Goal: Task Accomplishment & Management: Complete application form

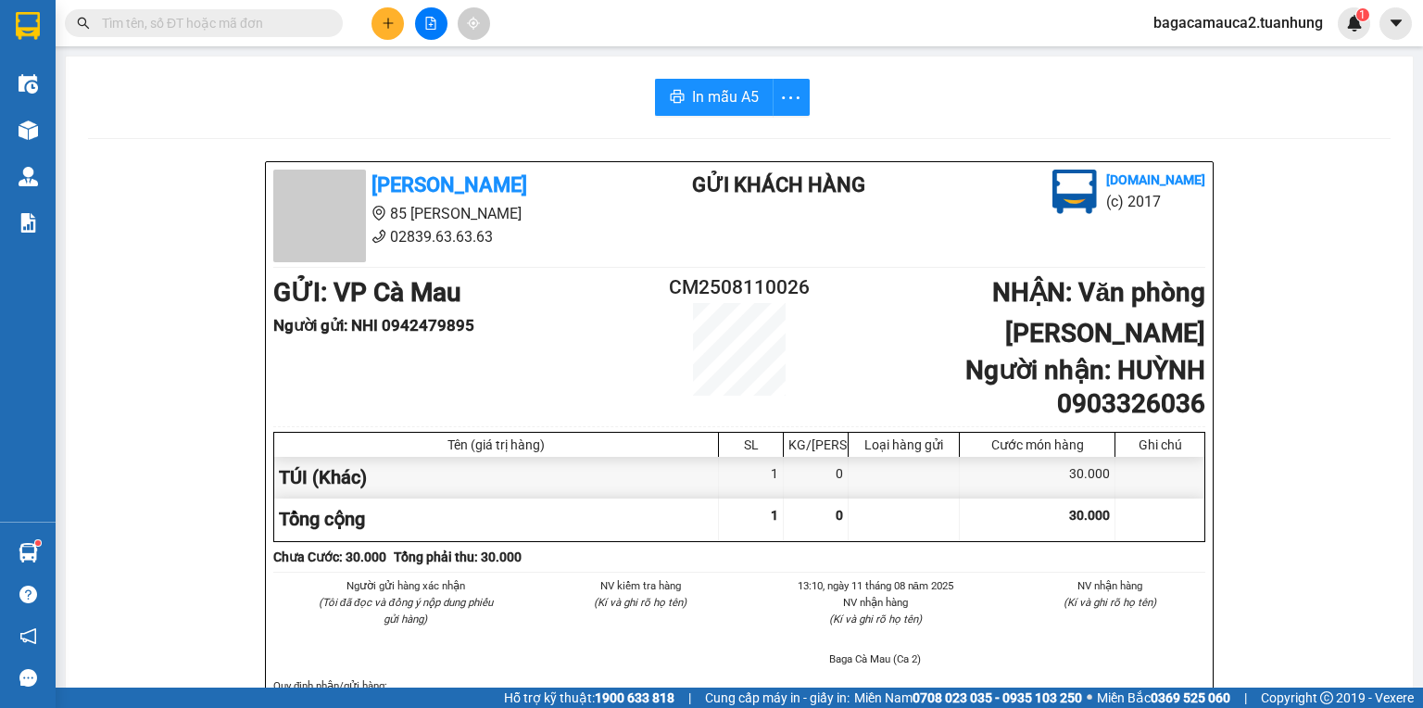
click at [876, 0] on div "Kết quả tìm kiếm ( 20 ) Bộ lọc Mã ĐH Trạng thái Món hàng Thu hộ Tổng cước Chưa …" at bounding box center [711, 23] width 1423 height 46
click at [257, 22] on input "text" at bounding box center [211, 23] width 219 height 20
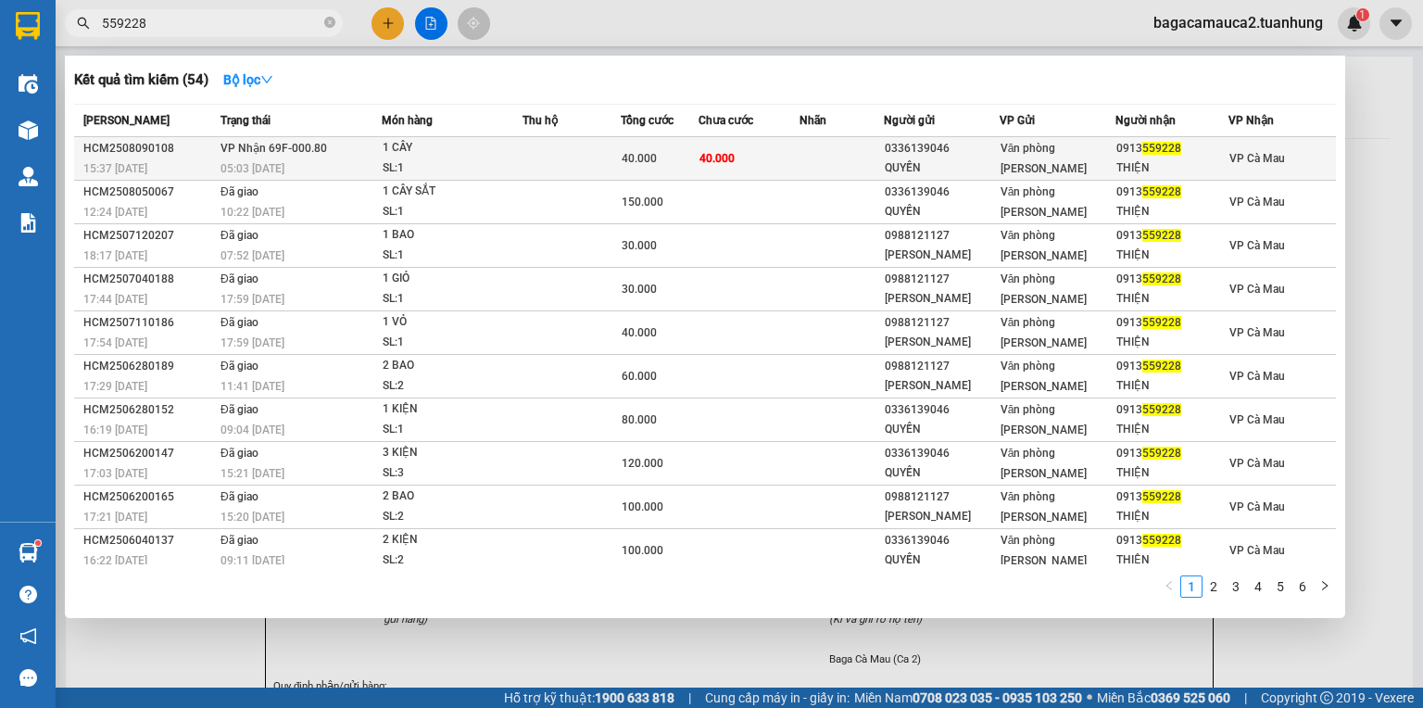
type input "559228"
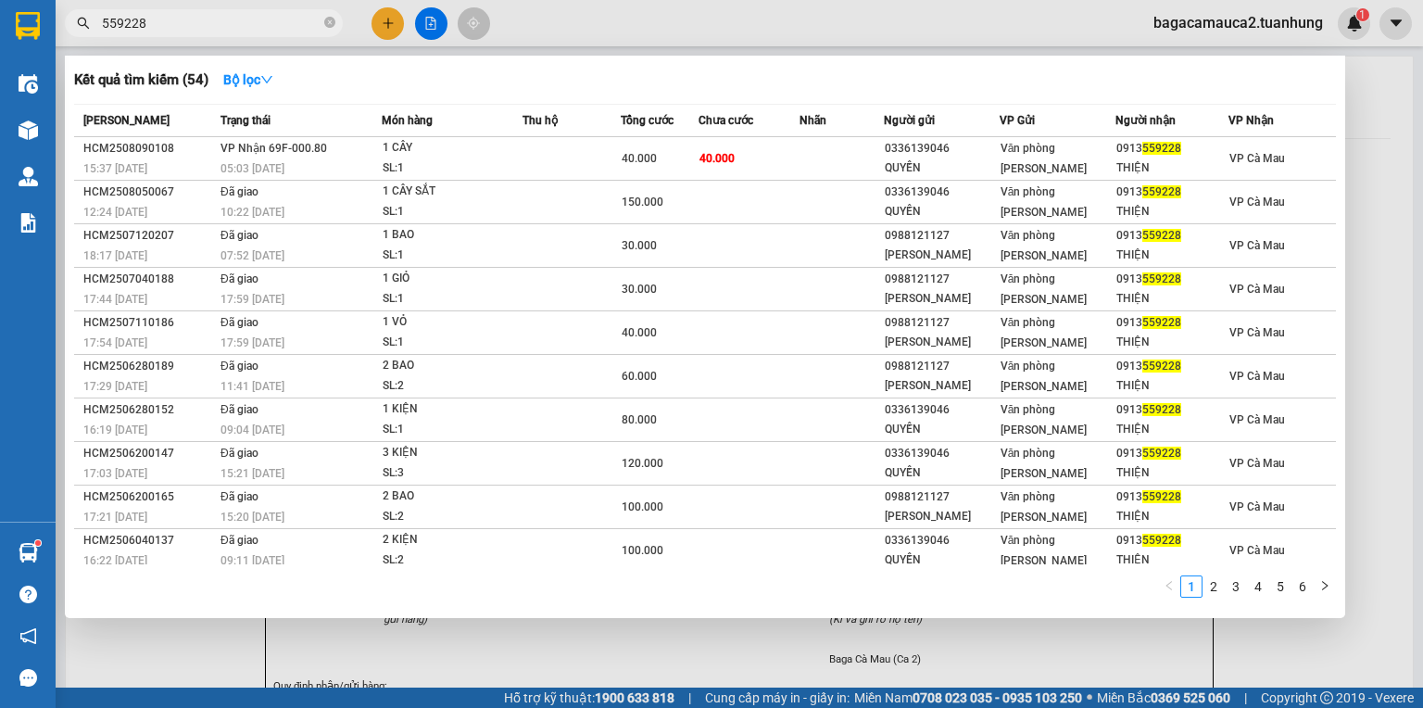
click at [723, 141] on td "40.000" at bounding box center [749, 159] width 101 height 44
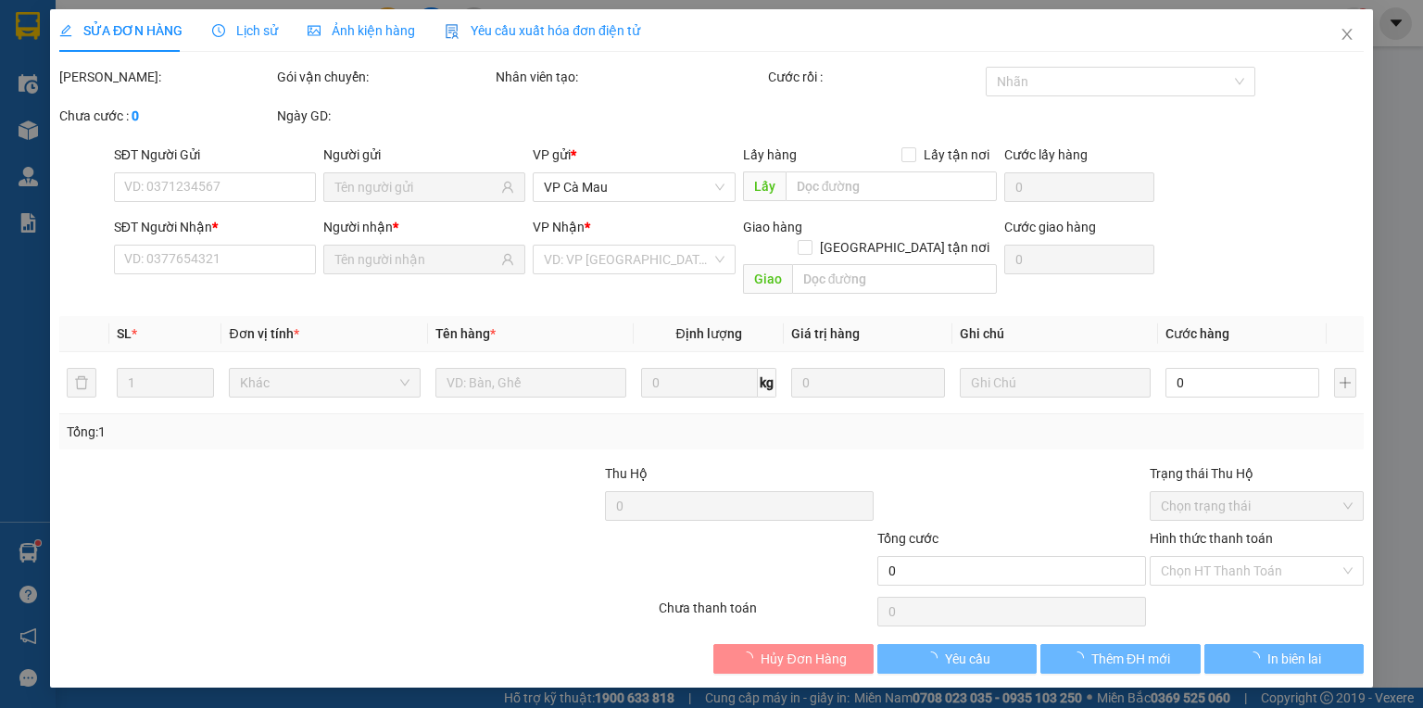
type input "0336139046"
type input "QUYỀN"
type input "0913559228"
type input "THIỆN"
type input "40.000"
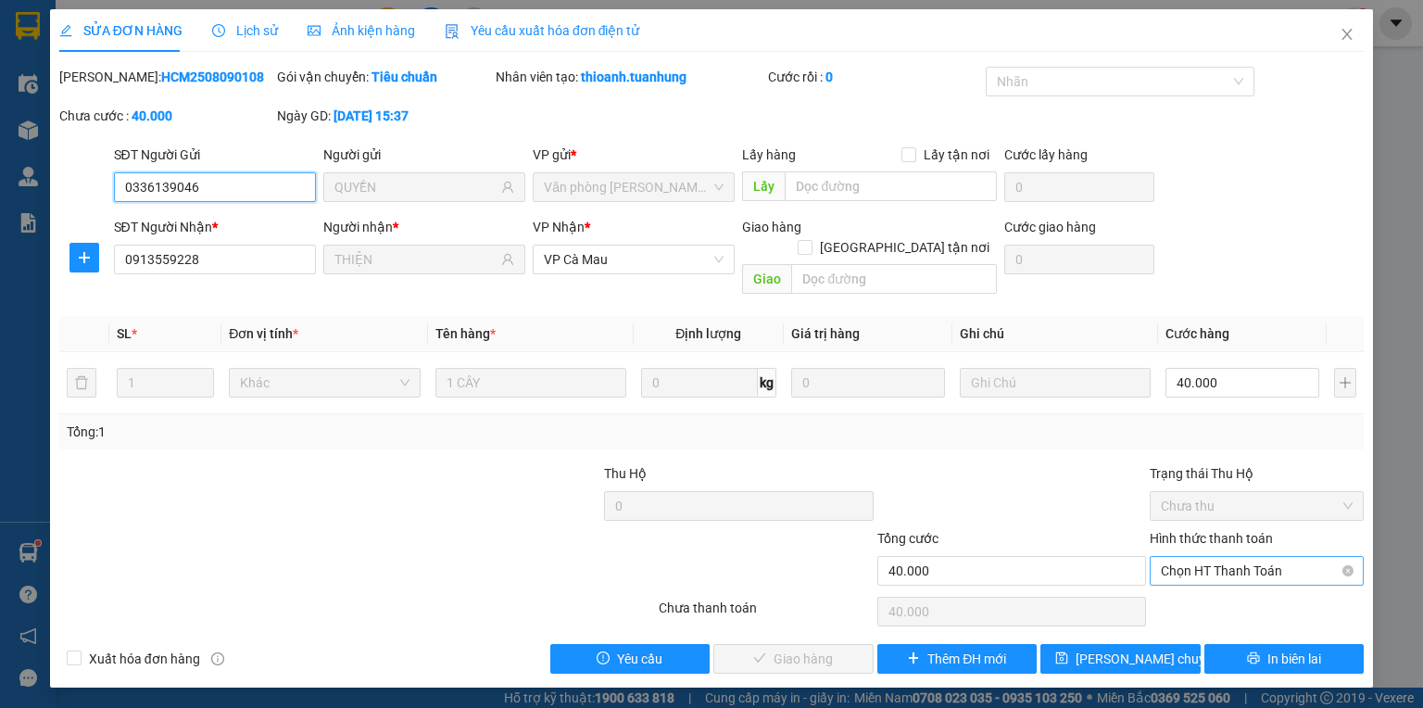
click at [1191, 560] on span "Chọn HT Thanh Toán" at bounding box center [1257, 571] width 192 height 28
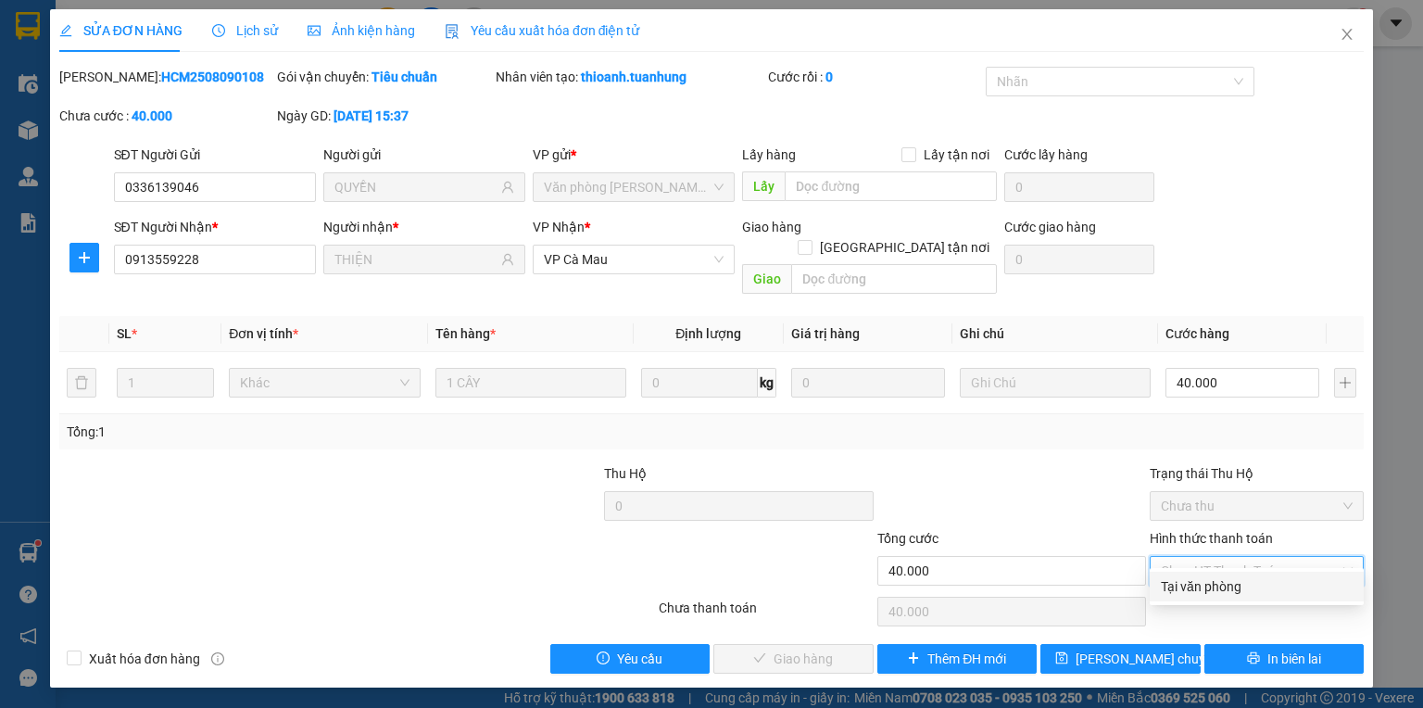
click at [1185, 580] on div "Tại văn phòng" at bounding box center [1257, 586] width 192 height 20
type input "0"
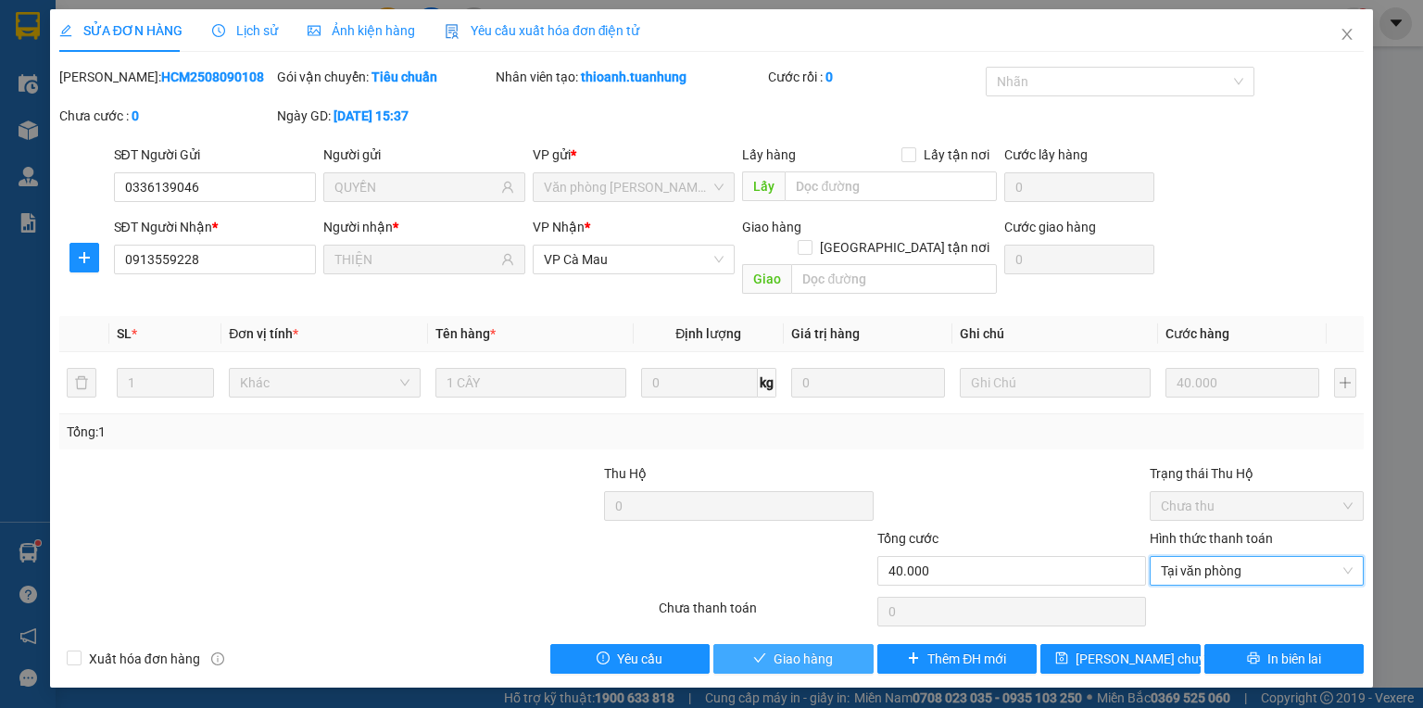
click at [768, 644] on button "Giao hàng" at bounding box center [793, 659] width 160 height 30
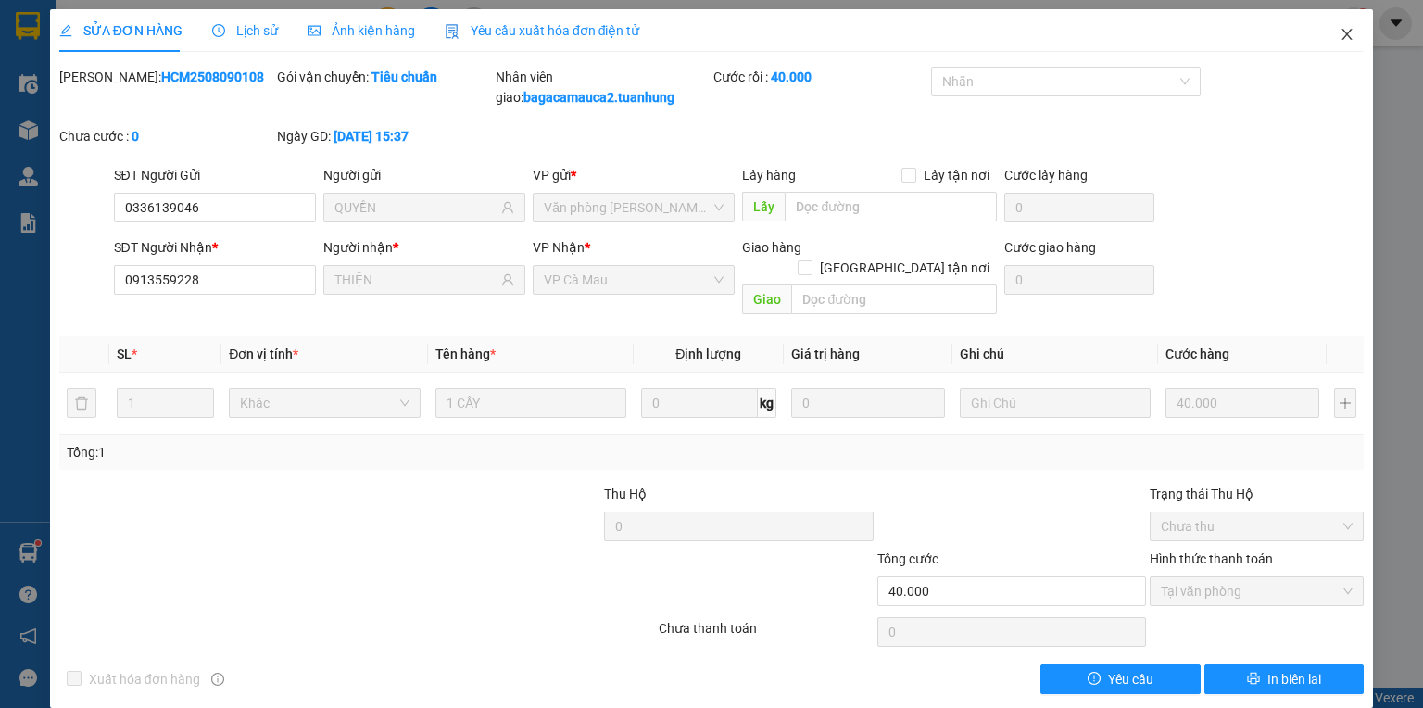
click at [1340, 30] on icon "close" at bounding box center [1347, 34] width 15 height 15
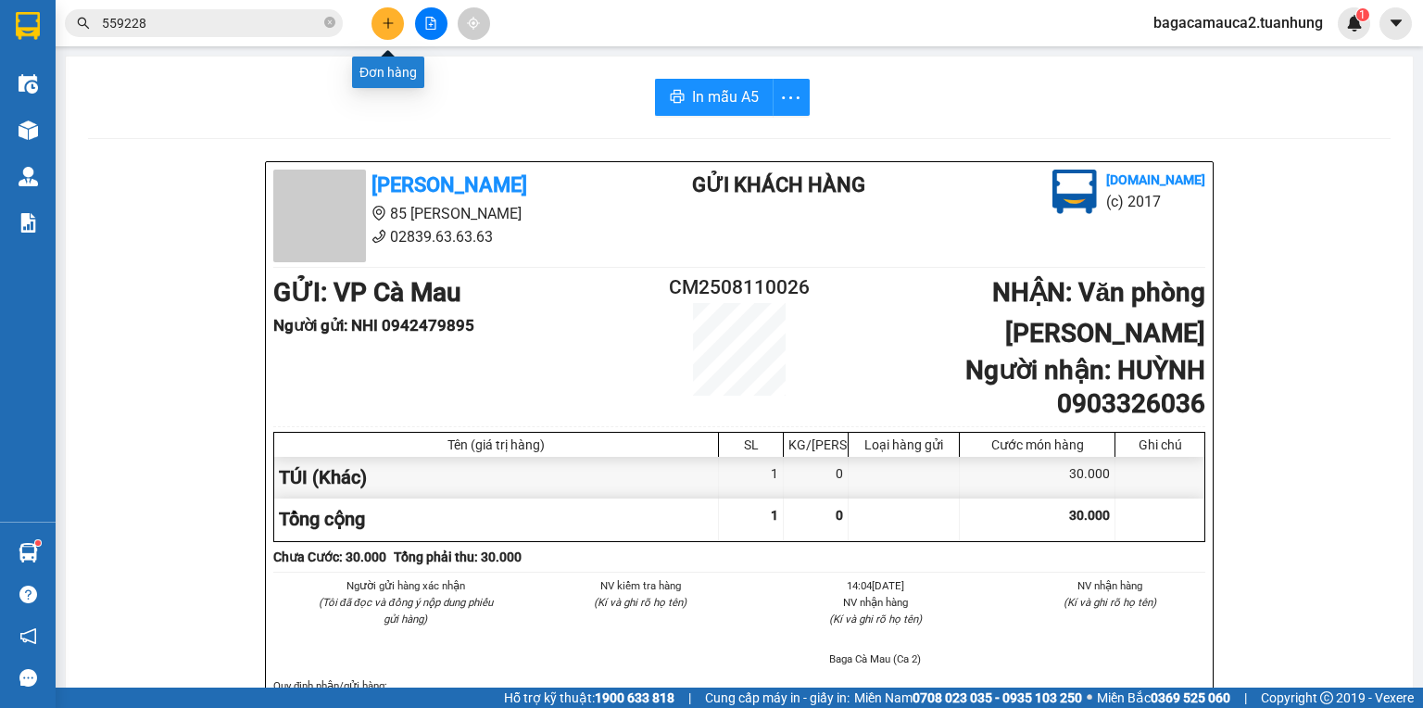
click at [389, 34] on button at bounding box center [388, 23] width 32 height 32
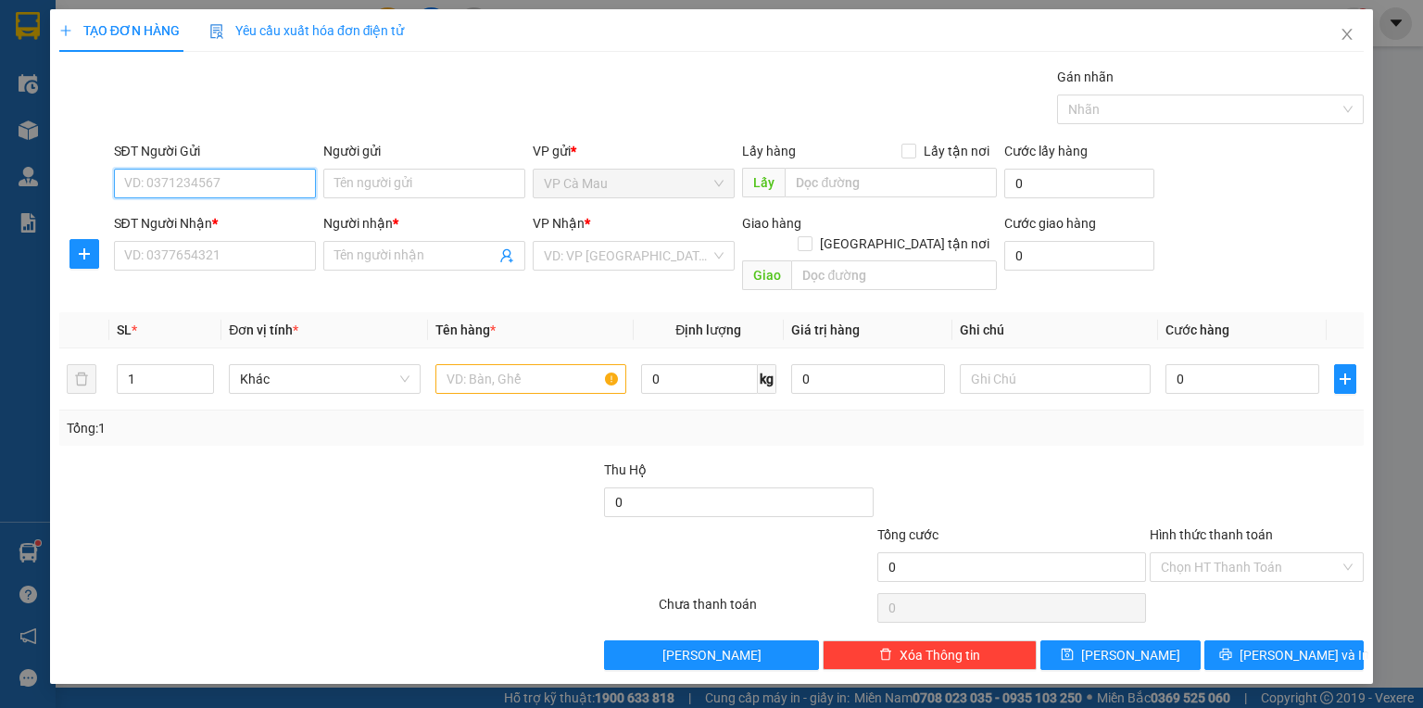
click at [288, 179] on input "SĐT Người Gửi" at bounding box center [215, 184] width 202 height 30
click at [259, 240] on div "0919228312 - NĂNG" at bounding box center [215, 249] width 180 height 20
type input "0919228312"
type input "NĂNG"
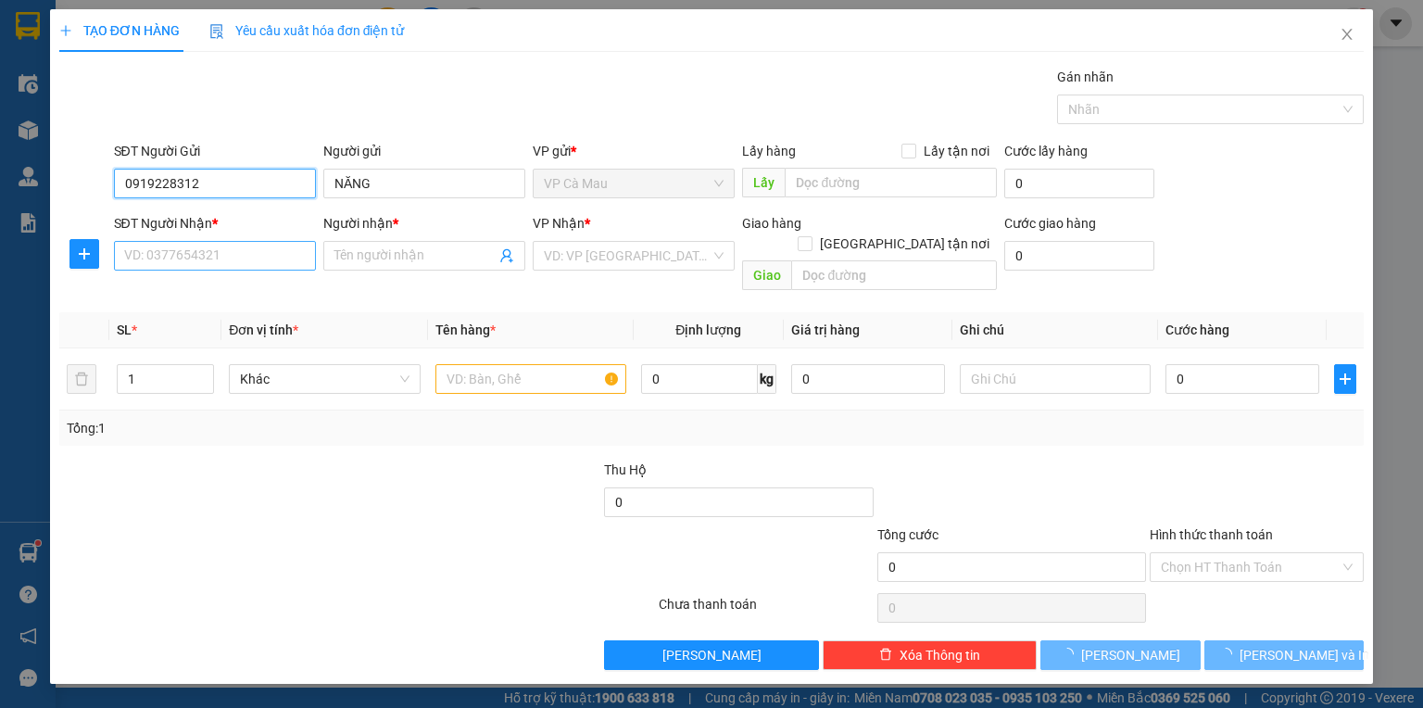
type input "0919228312"
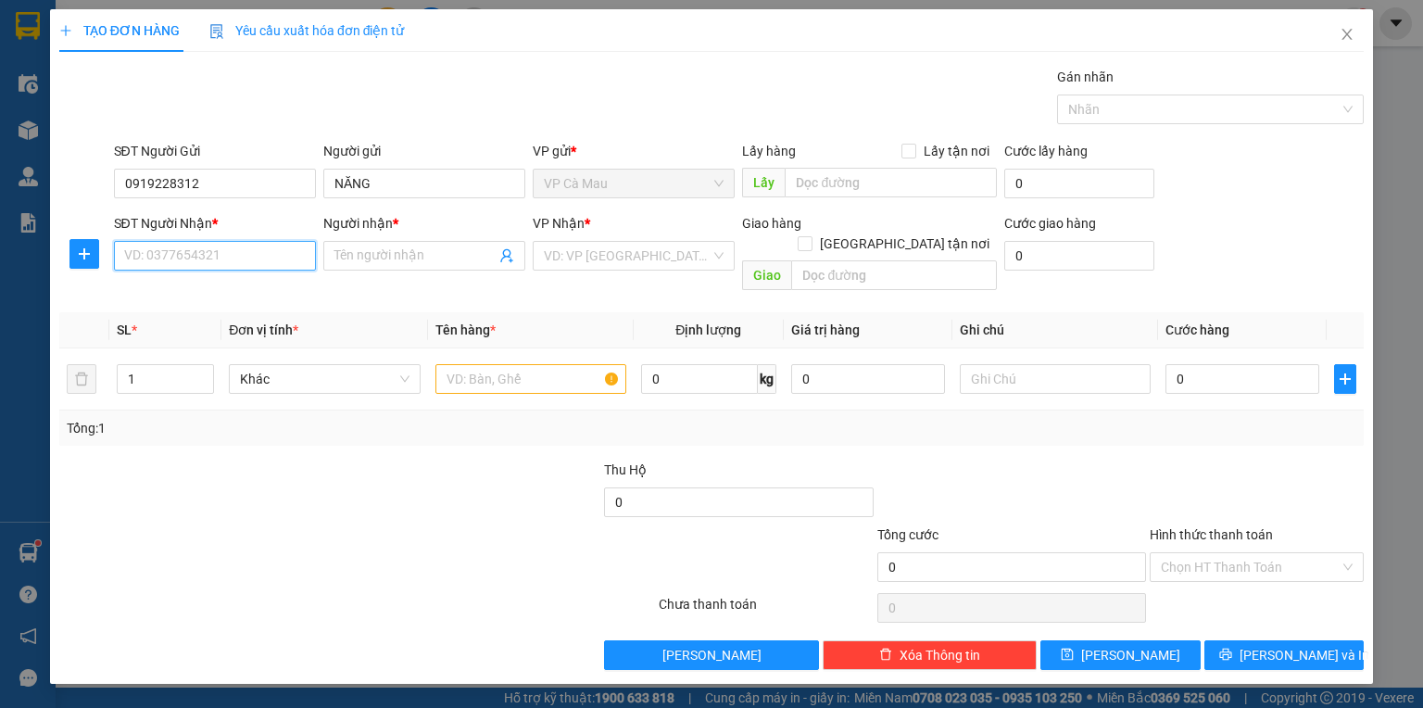
click at [248, 258] on input "SĐT Người Nhận *" at bounding box center [215, 256] width 202 height 30
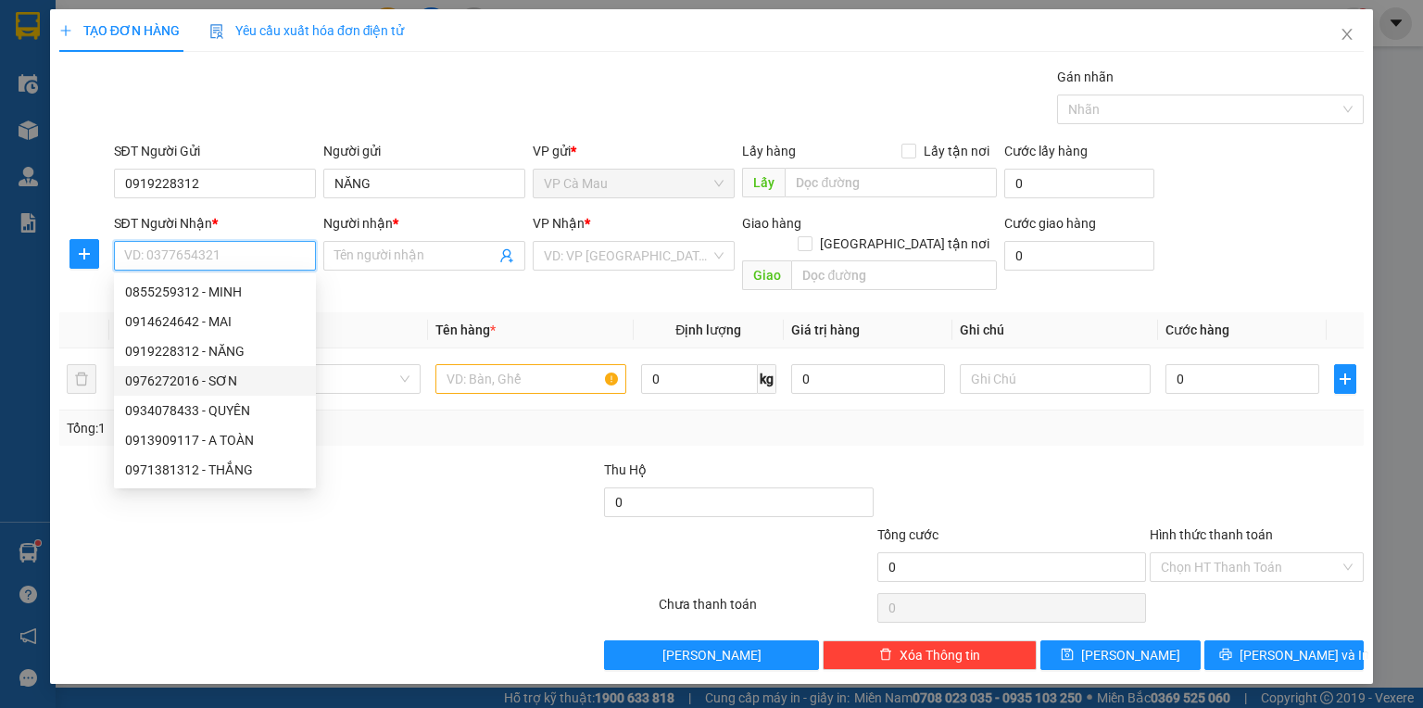
drag, startPoint x: 196, startPoint y: 386, endPoint x: 334, endPoint y: 350, distance: 141.8
click at [196, 384] on div "0976272016 - SƠN" at bounding box center [215, 381] width 180 height 20
type input "0976272016"
type input "SƠN"
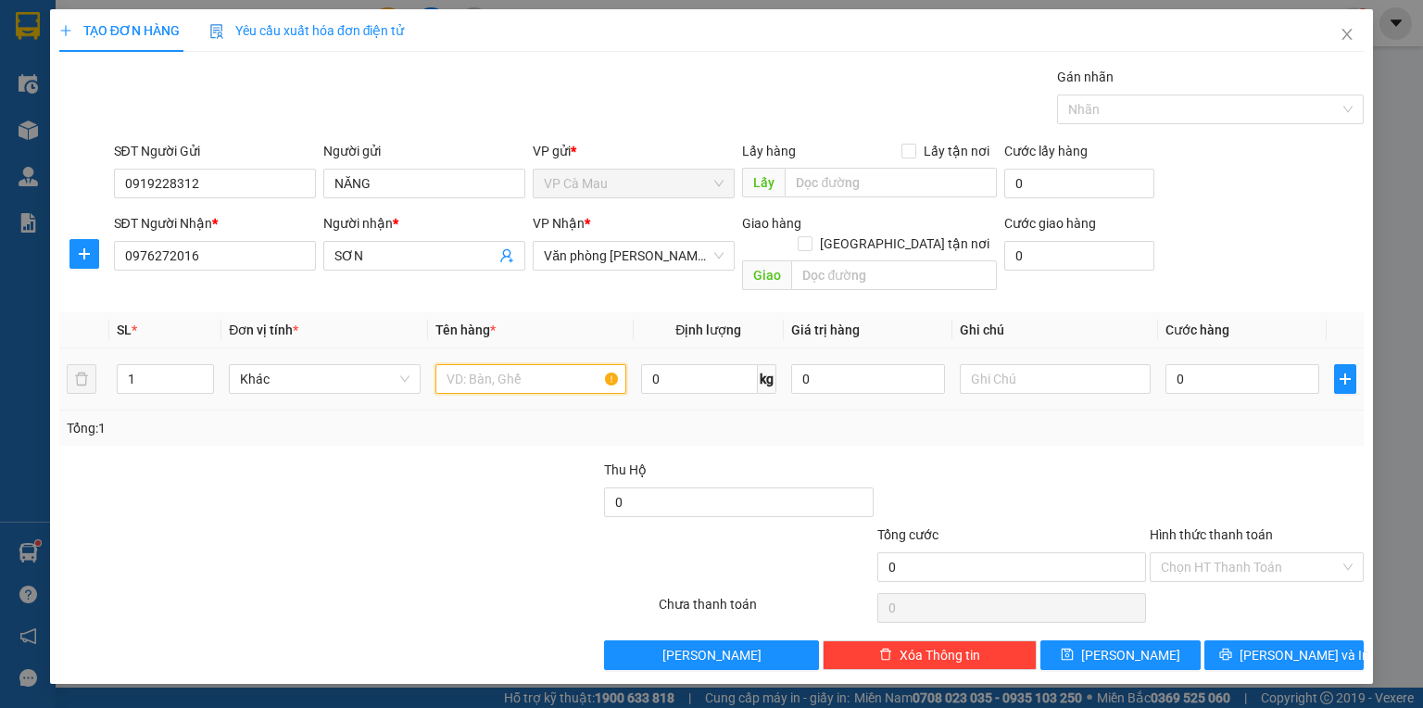
click at [472, 364] on input "text" at bounding box center [530, 379] width 191 height 30
type input "THUNG"
click at [1175, 364] on input "0" at bounding box center [1242, 379] width 154 height 30
type input "+5"
type input "5"
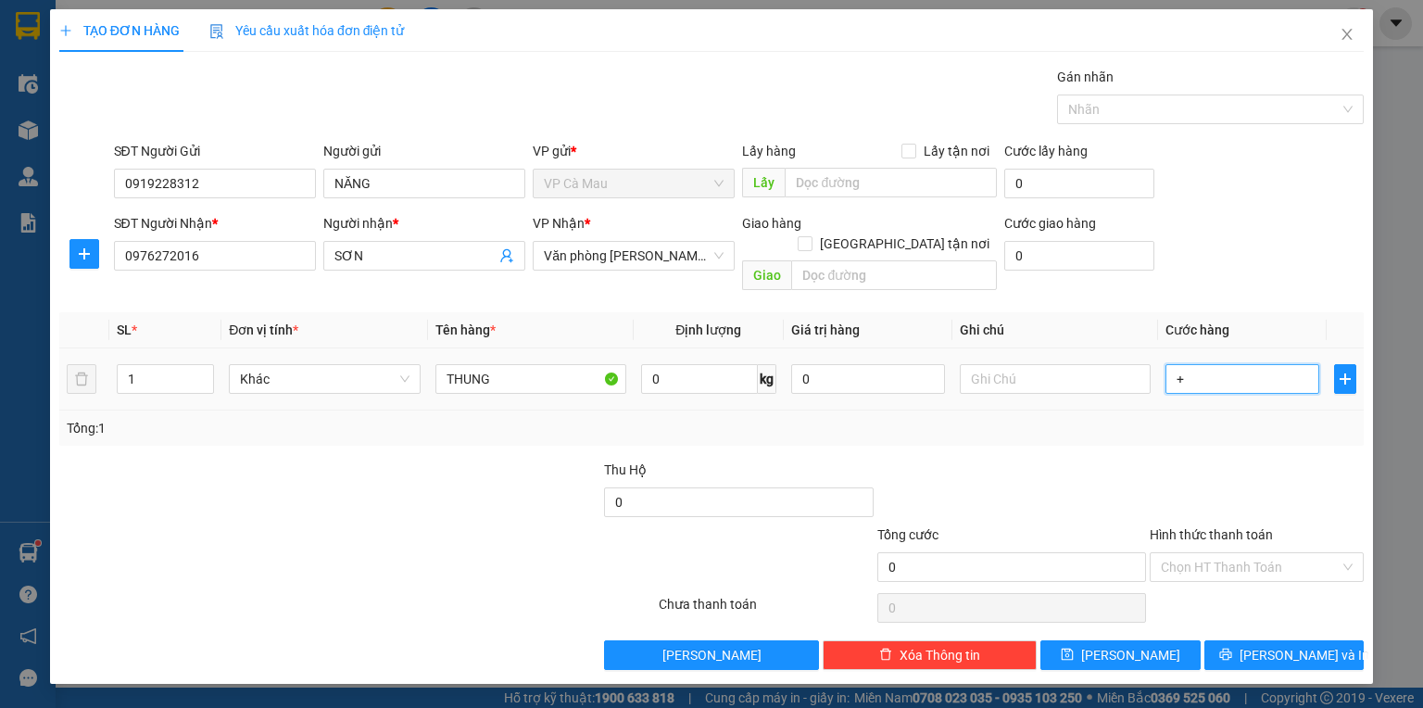
type input "5"
type input "+50"
type input "50"
type input "50.000"
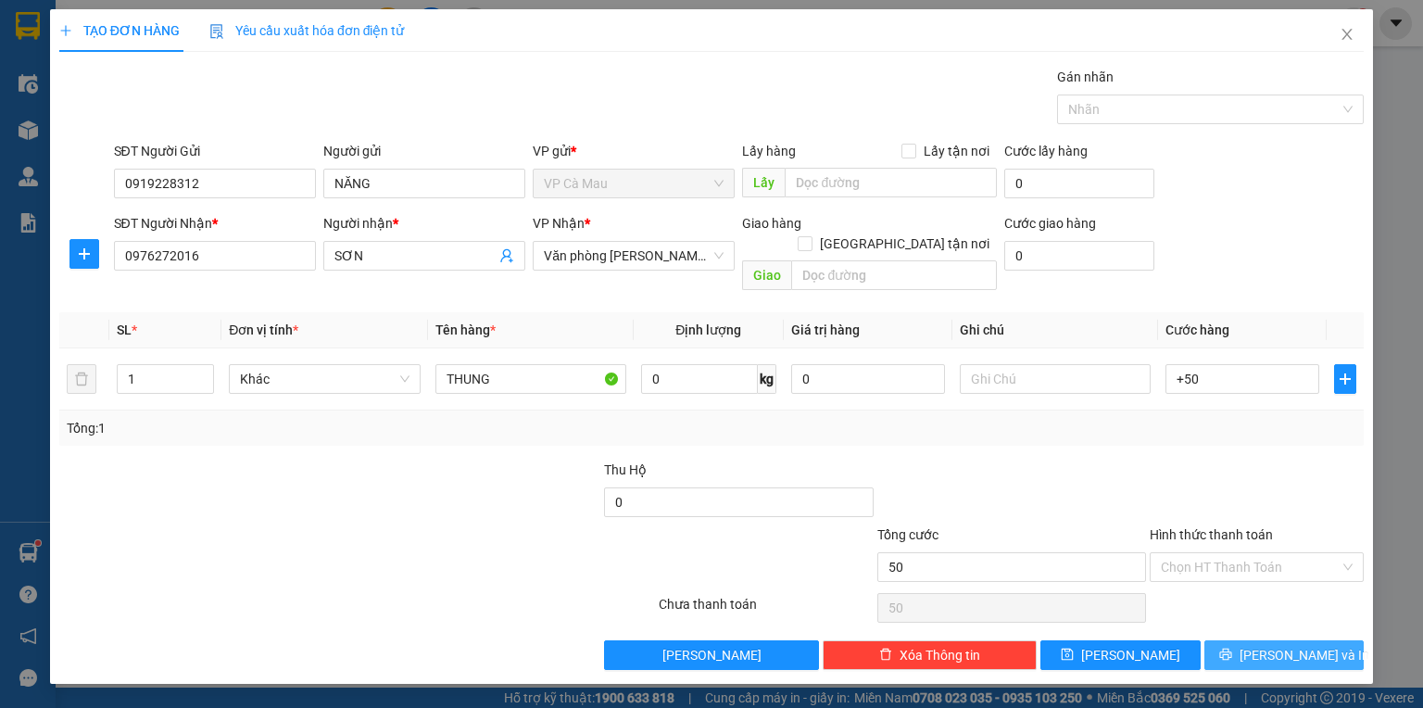
type input "50.000"
click at [1317, 647] on button "[PERSON_NAME] và In" at bounding box center [1284, 655] width 160 height 30
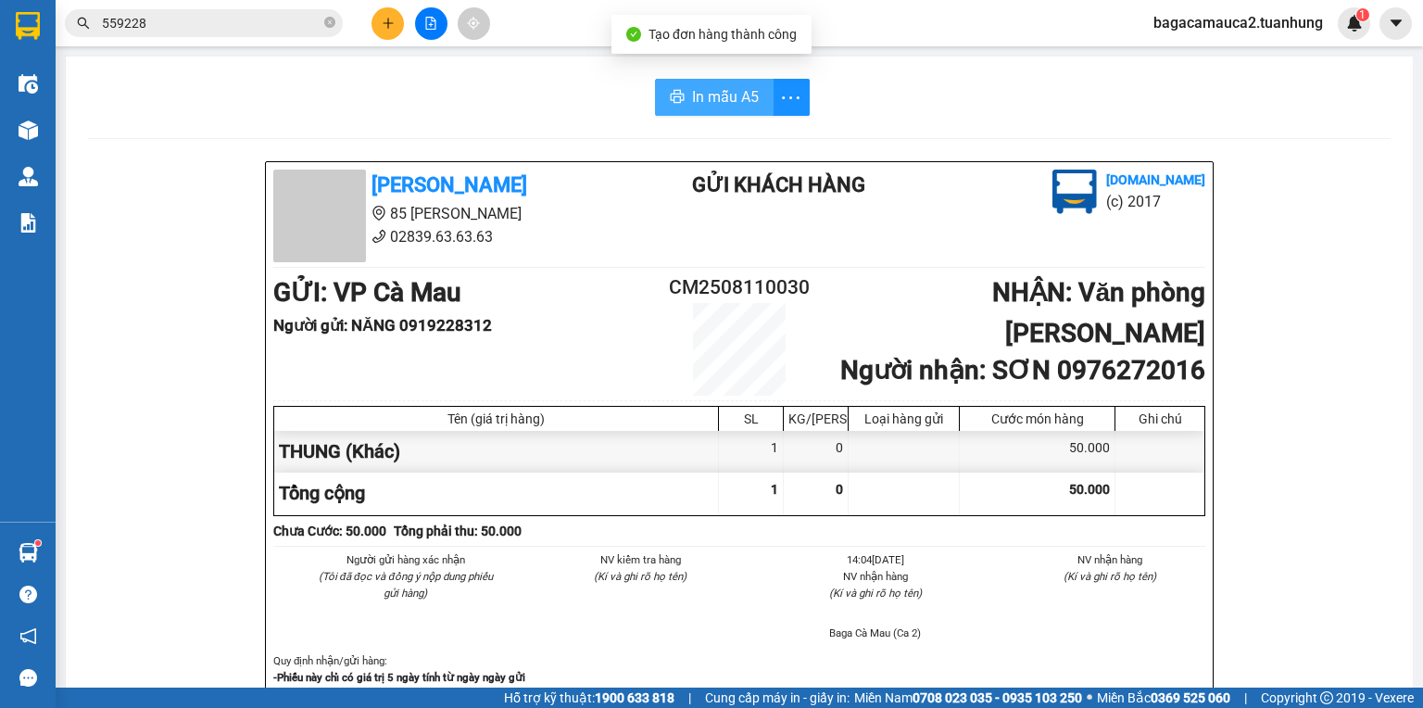
click at [731, 96] on span "In mẫu A5" at bounding box center [725, 96] width 67 height 23
click at [390, 20] on icon "plus" at bounding box center [388, 23] width 13 height 13
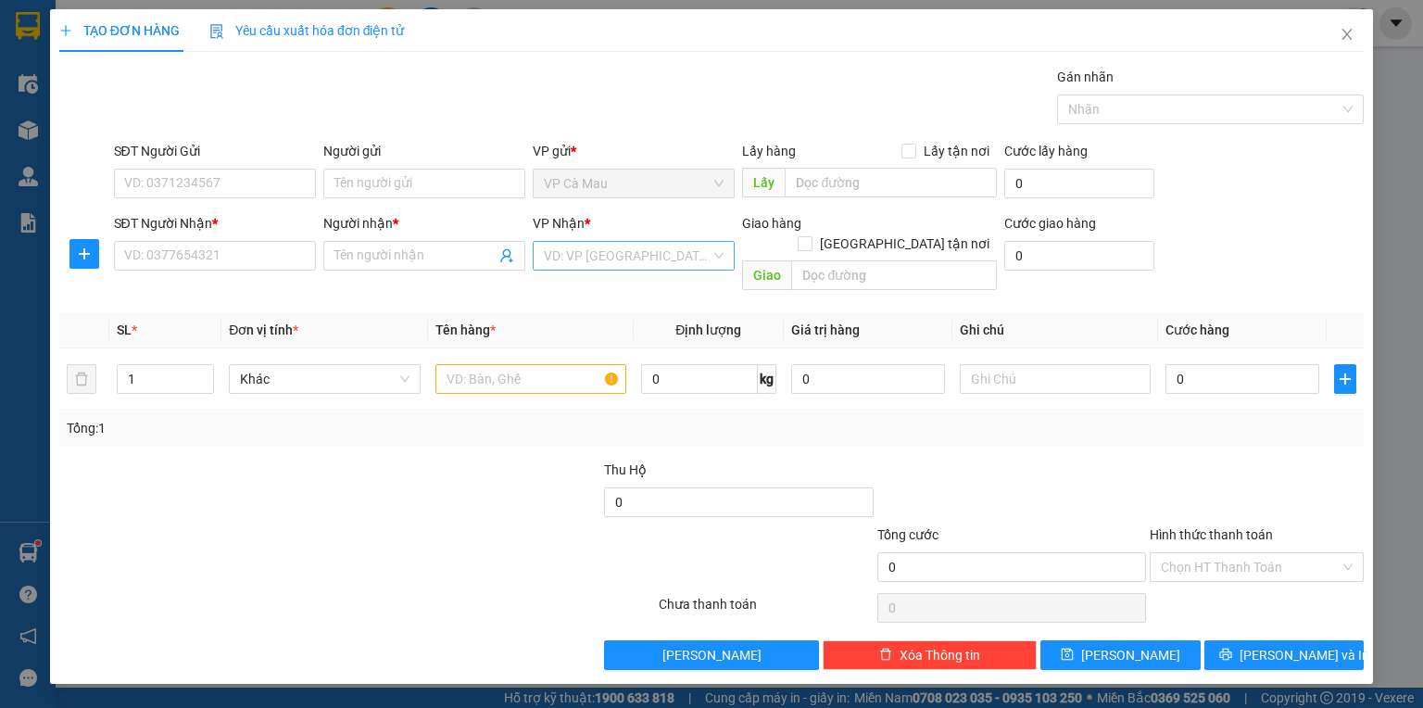
click at [663, 262] on input "search" at bounding box center [627, 256] width 167 height 28
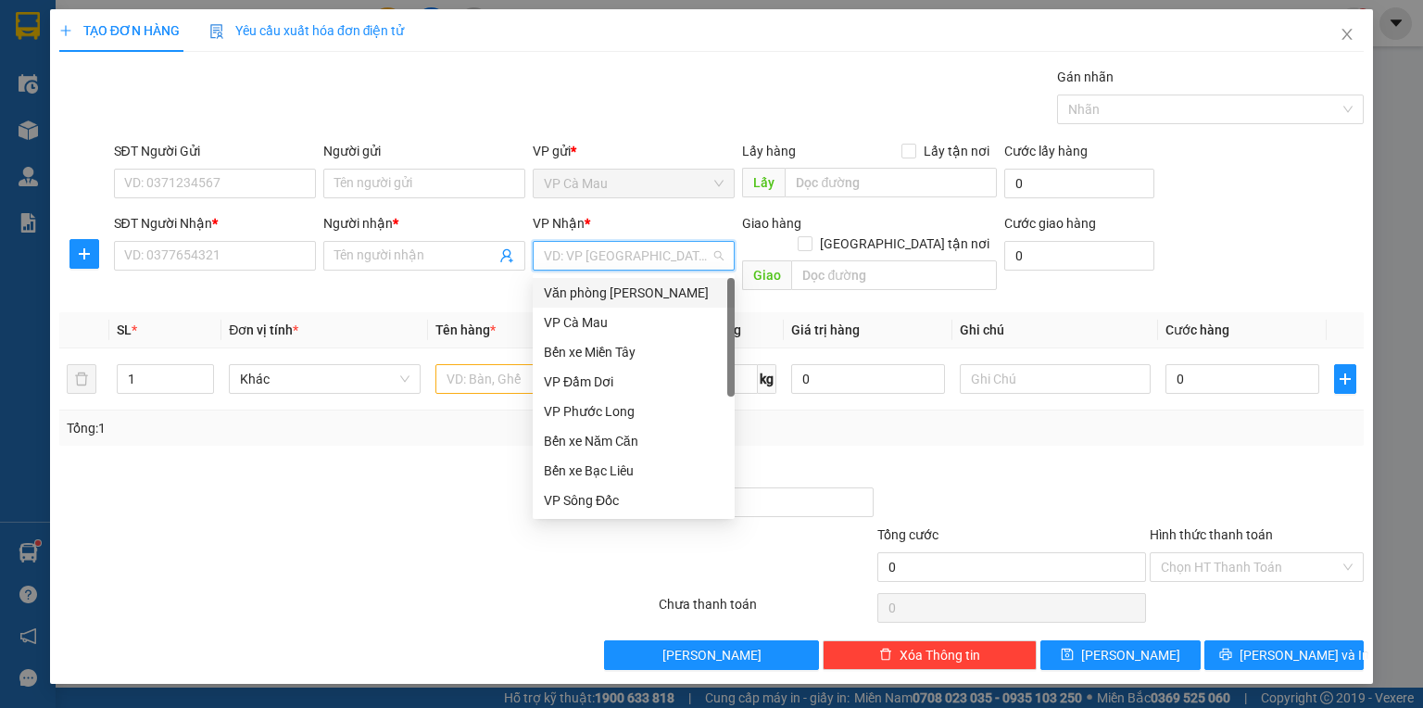
click at [623, 299] on div "Văn phòng [PERSON_NAME]" at bounding box center [634, 293] width 180 height 20
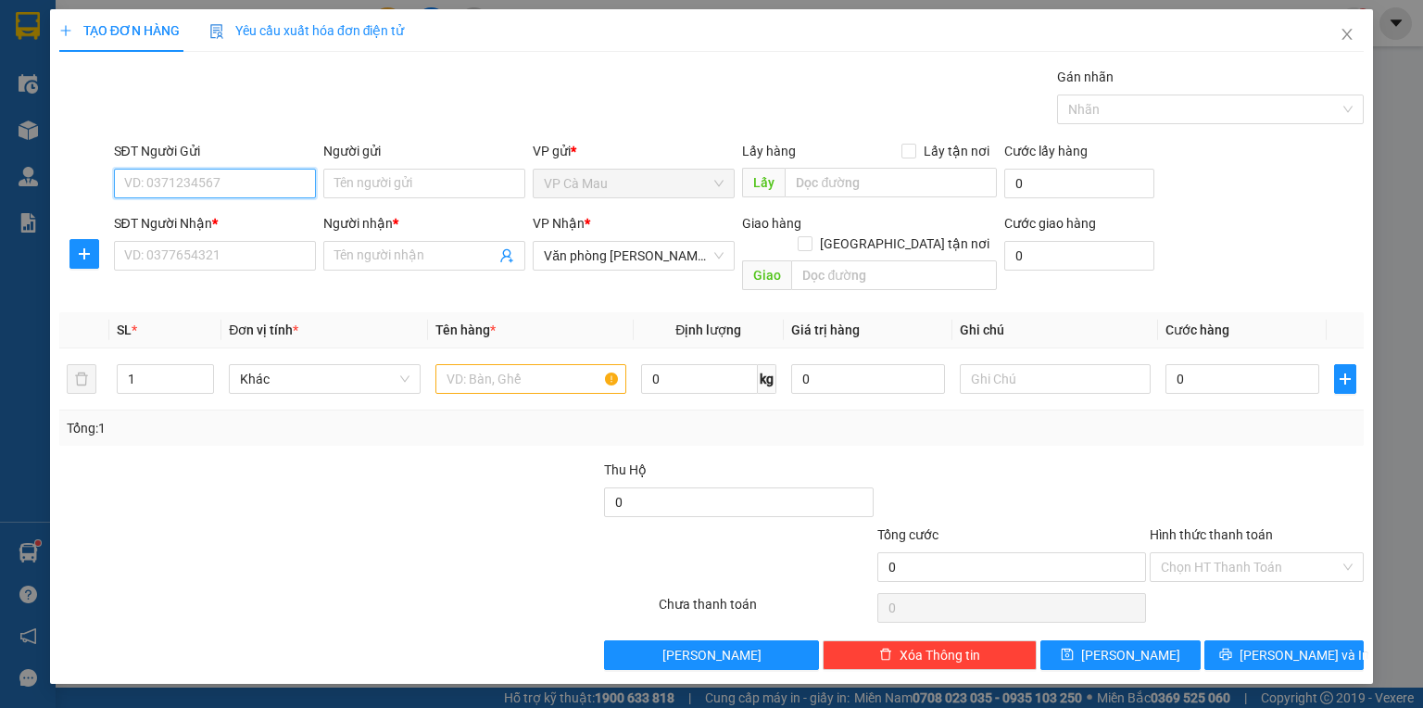
click at [214, 177] on input "SĐT Người Gửi" at bounding box center [215, 184] width 202 height 30
type input "0"
click at [164, 226] on div "0327692618 - A VĂN" at bounding box center [215, 219] width 180 height 20
type input "0327692618"
type input "A VĂN"
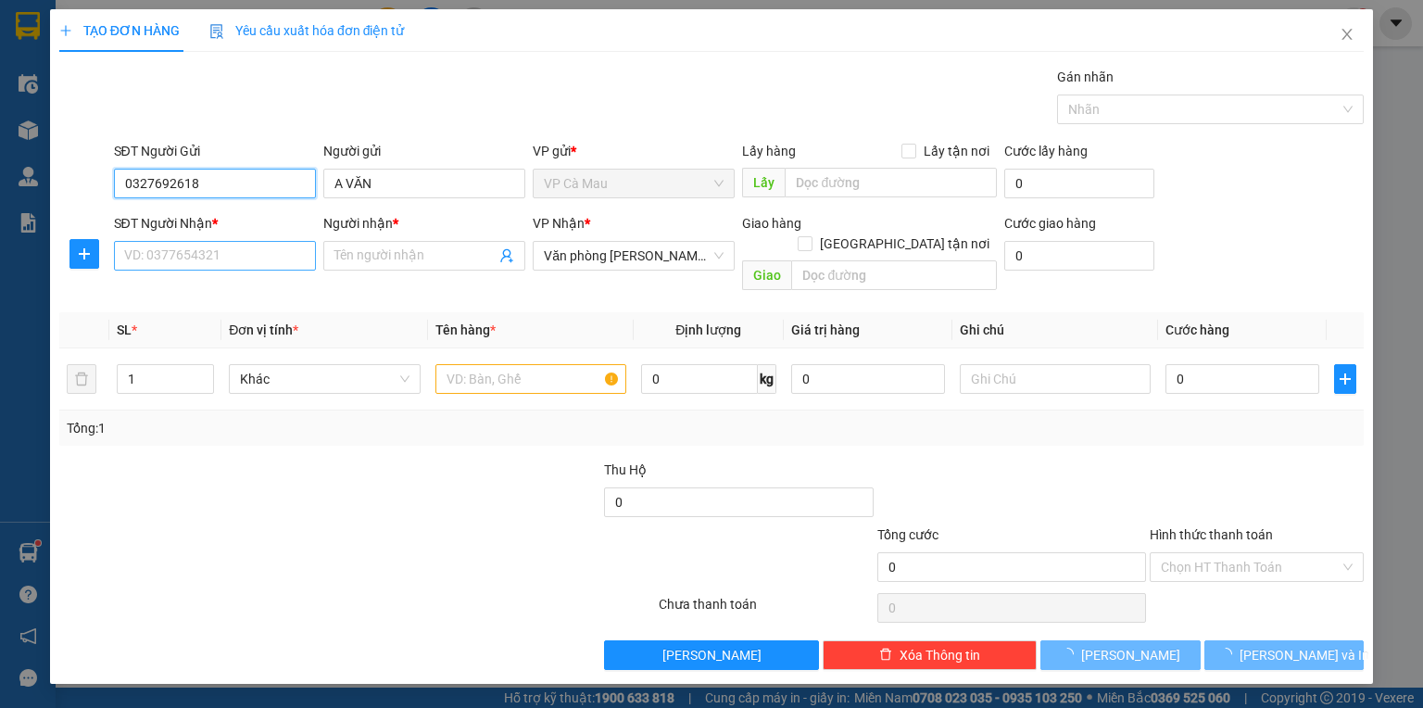
type input "0327692618"
click at [197, 245] on input "SĐT Người Nhận *" at bounding box center [215, 256] width 202 height 30
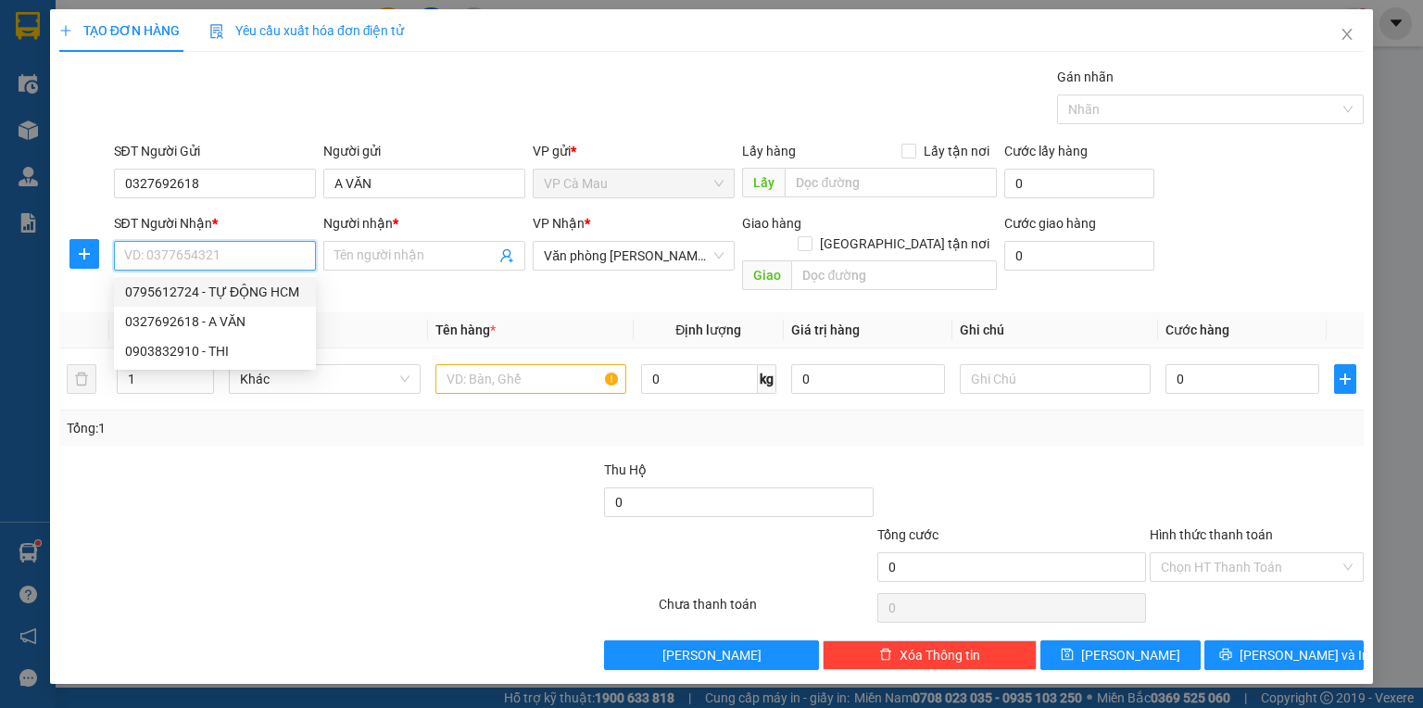
click at [206, 295] on div "0795612724 - TỰ ĐỘNG HCM" at bounding box center [215, 292] width 180 height 20
type input "0795612724"
type input "TỰ ĐỘNG HCM"
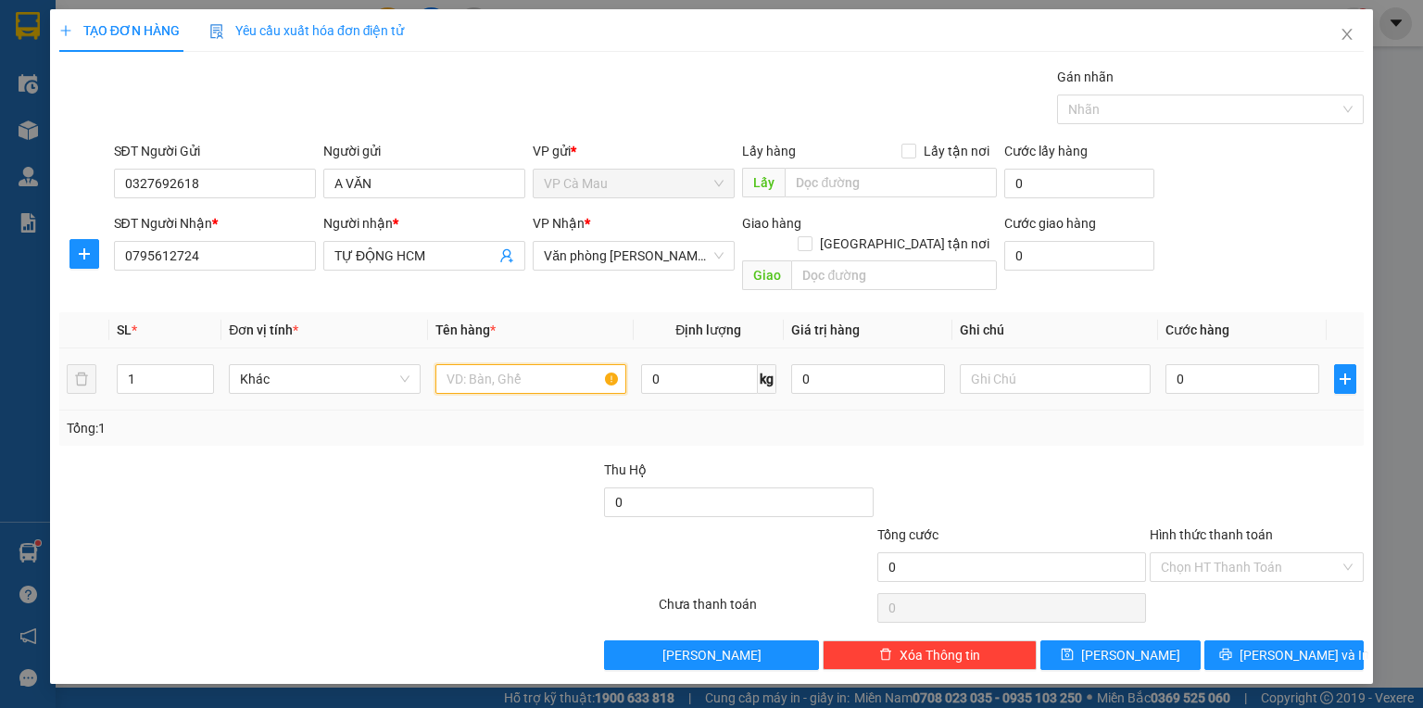
click at [460, 364] on input "text" at bounding box center [530, 379] width 191 height 30
type input "THÙNG"
click at [1253, 366] on input "0" at bounding box center [1242, 379] width 154 height 30
click at [1174, 364] on input "0" at bounding box center [1242, 379] width 154 height 30
type input "+40"
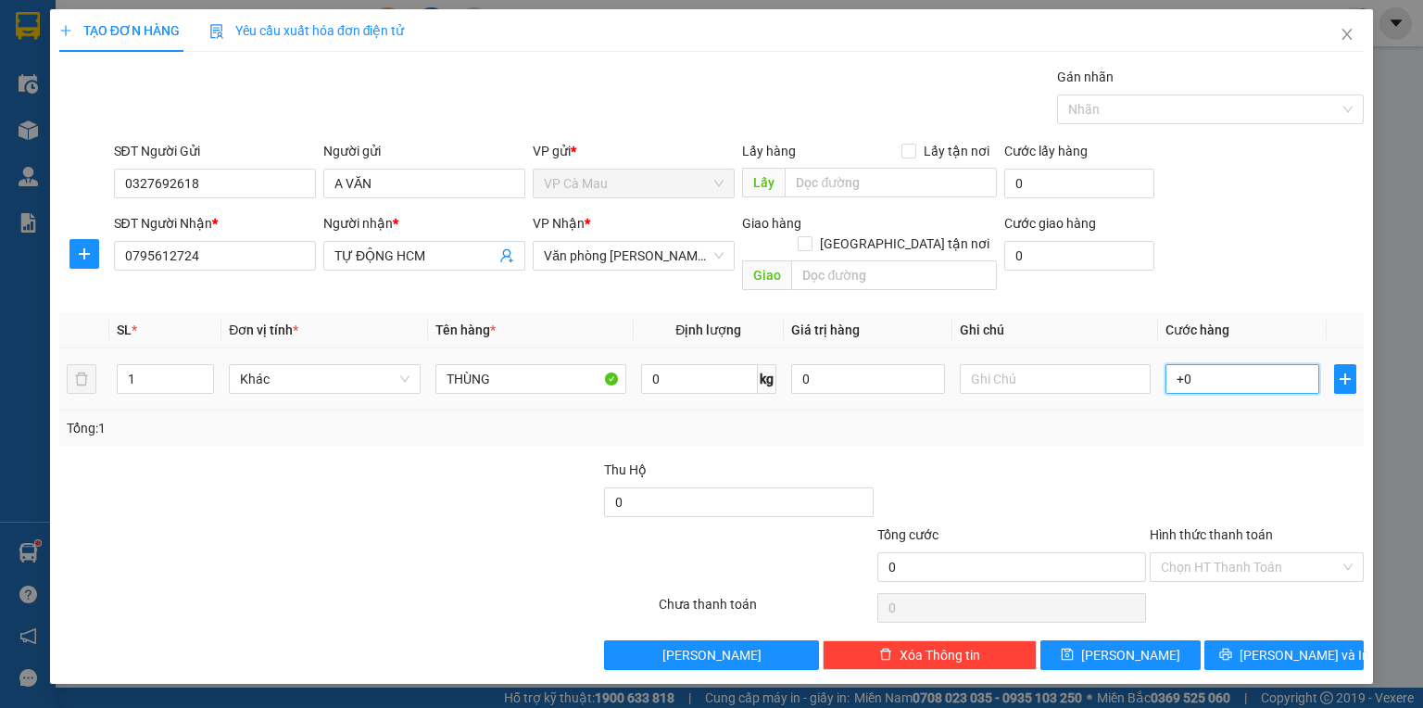
type input "40"
type input "+400"
type input "400"
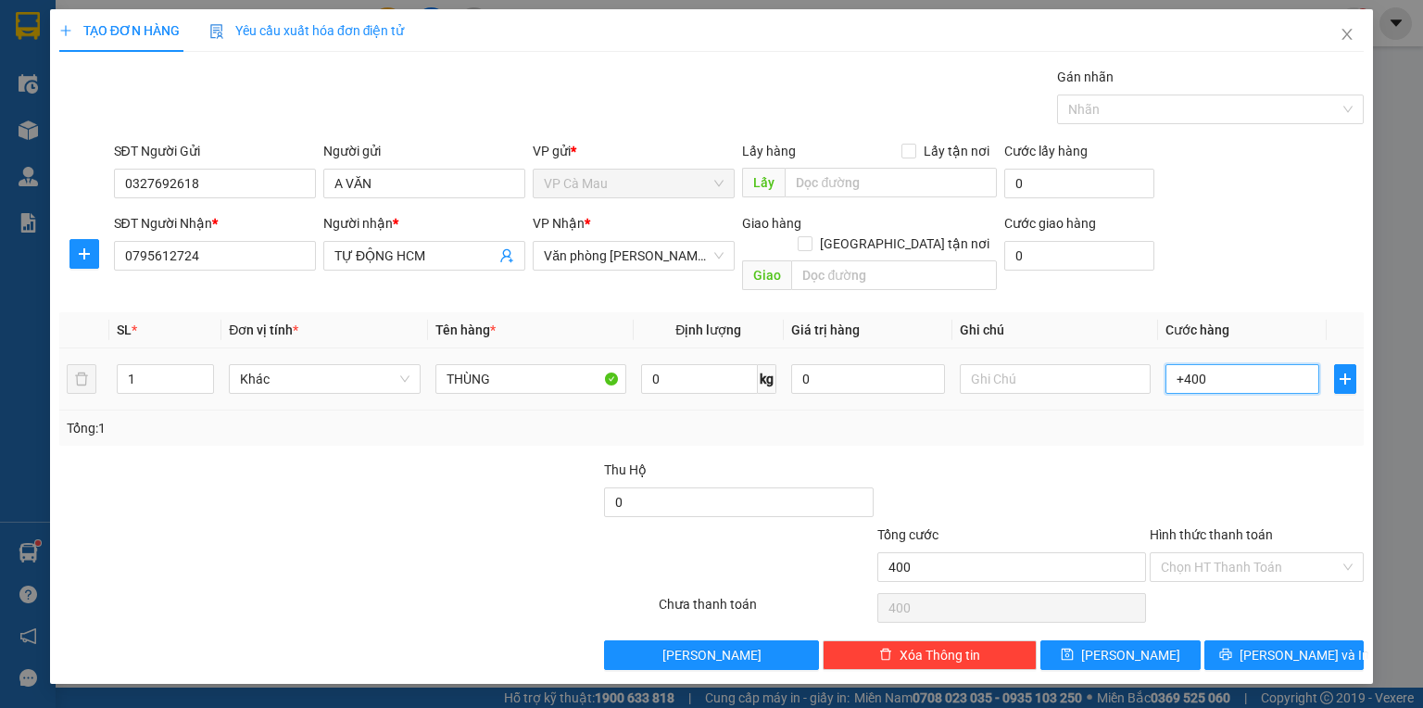
type input "+40"
type input "40"
type input "40.000"
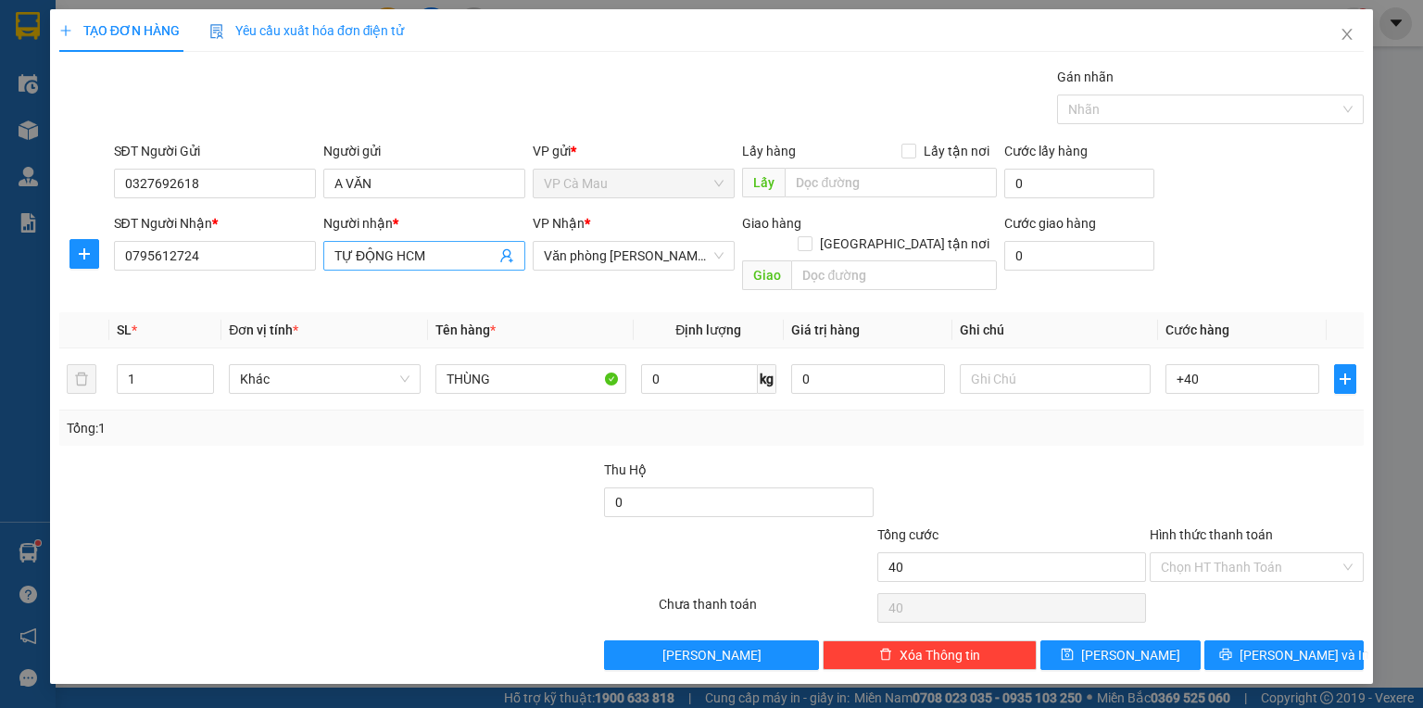
type input "40.000"
click at [435, 259] on input "TỰ ĐỘNG HCM" at bounding box center [414, 256] width 161 height 20
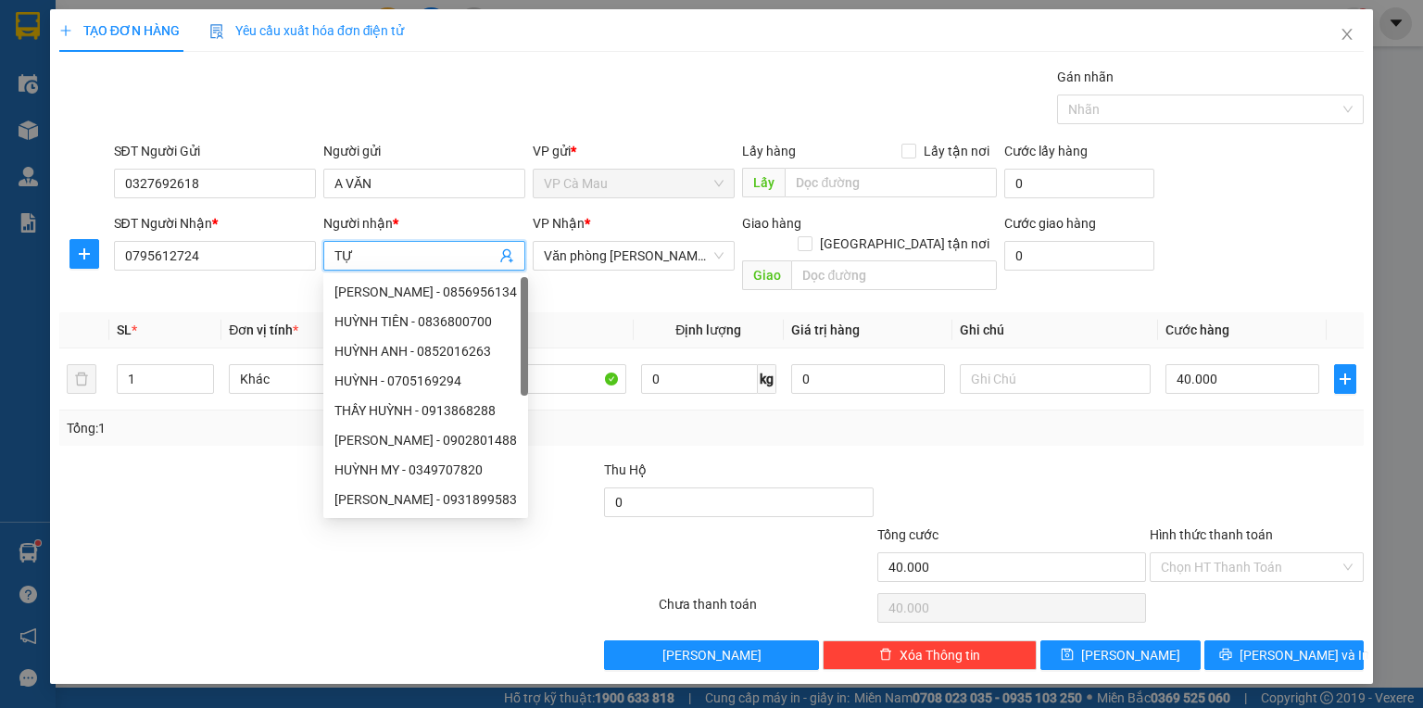
type input "T"
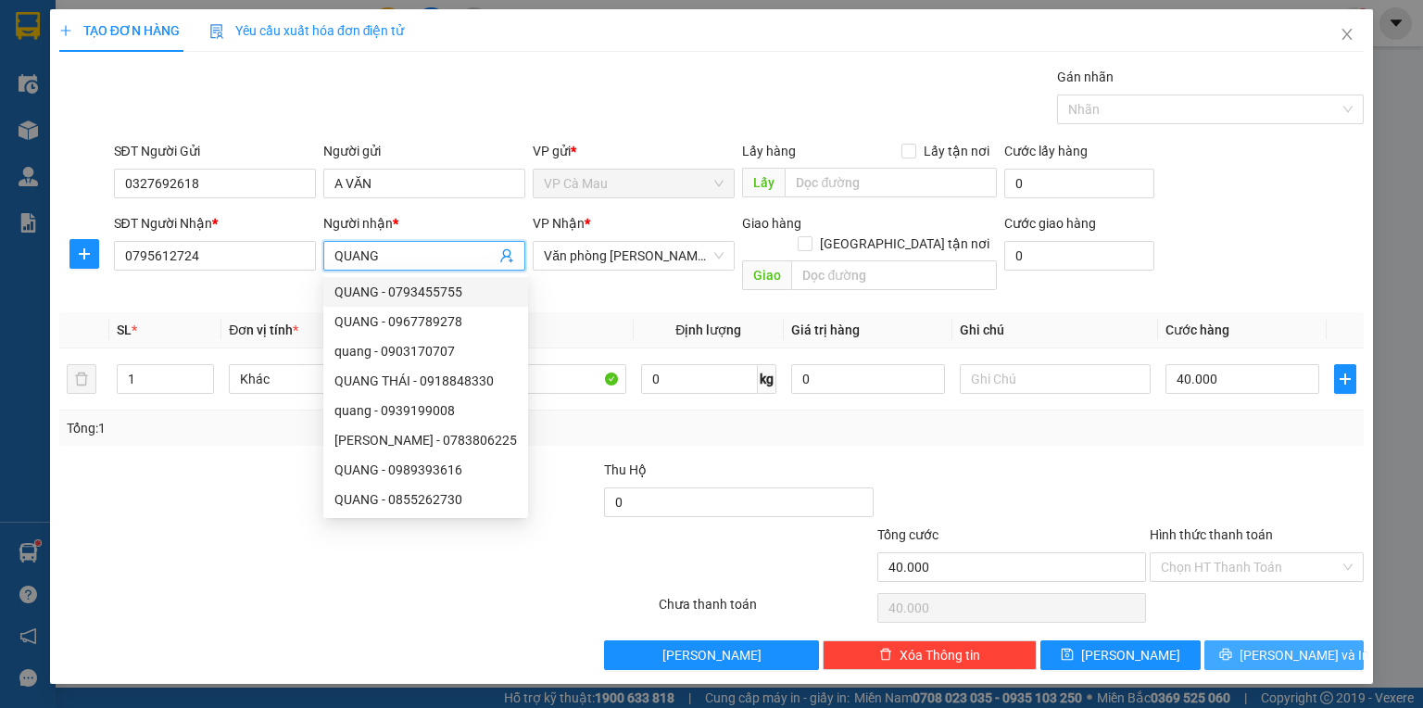
type input "QUANG"
click at [1313, 631] on div "Transit Pickup Surcharge Ids Transit Deliver Surcharge Ids Transit Deliver Surc…" at bounding box center [711, 368] width 1304 height 603
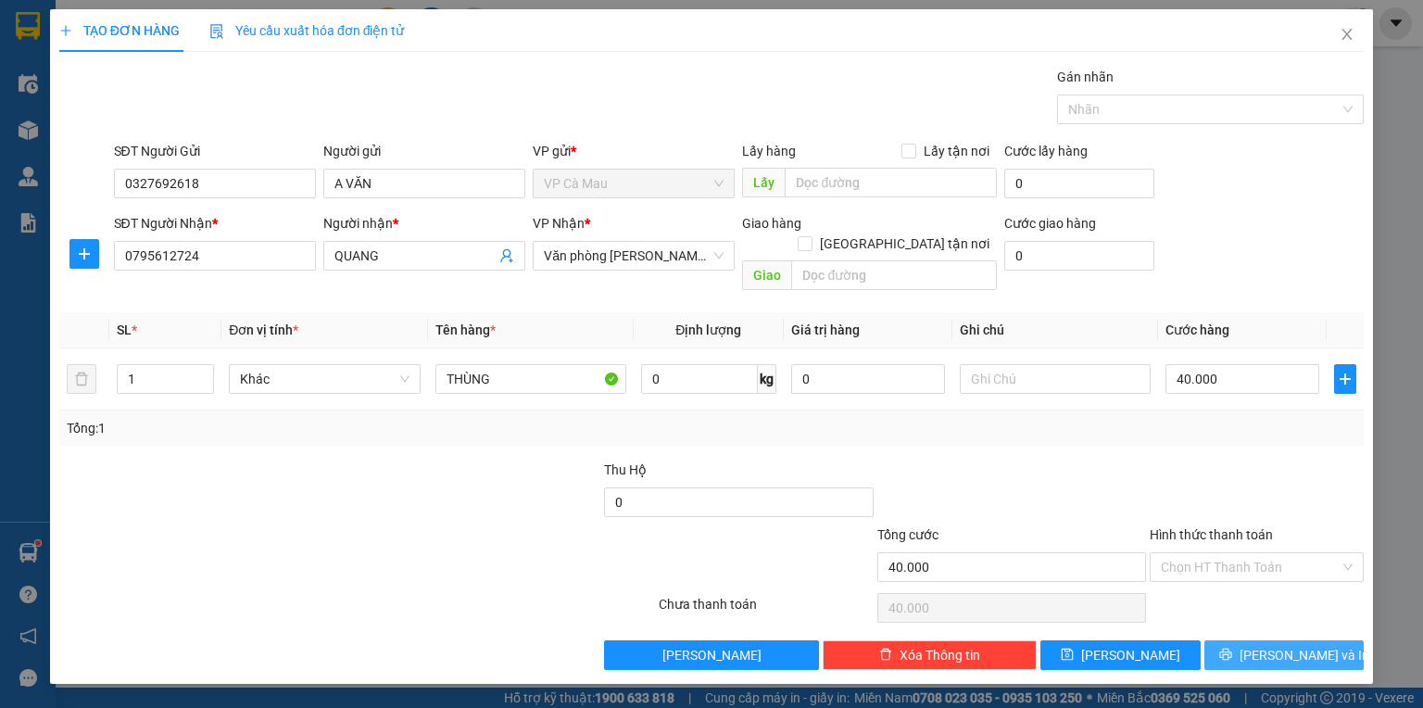
click at [1313, 645] on span "[PERSON_NAME] và In" at bounding box center [1305, 655] width 130 height 20
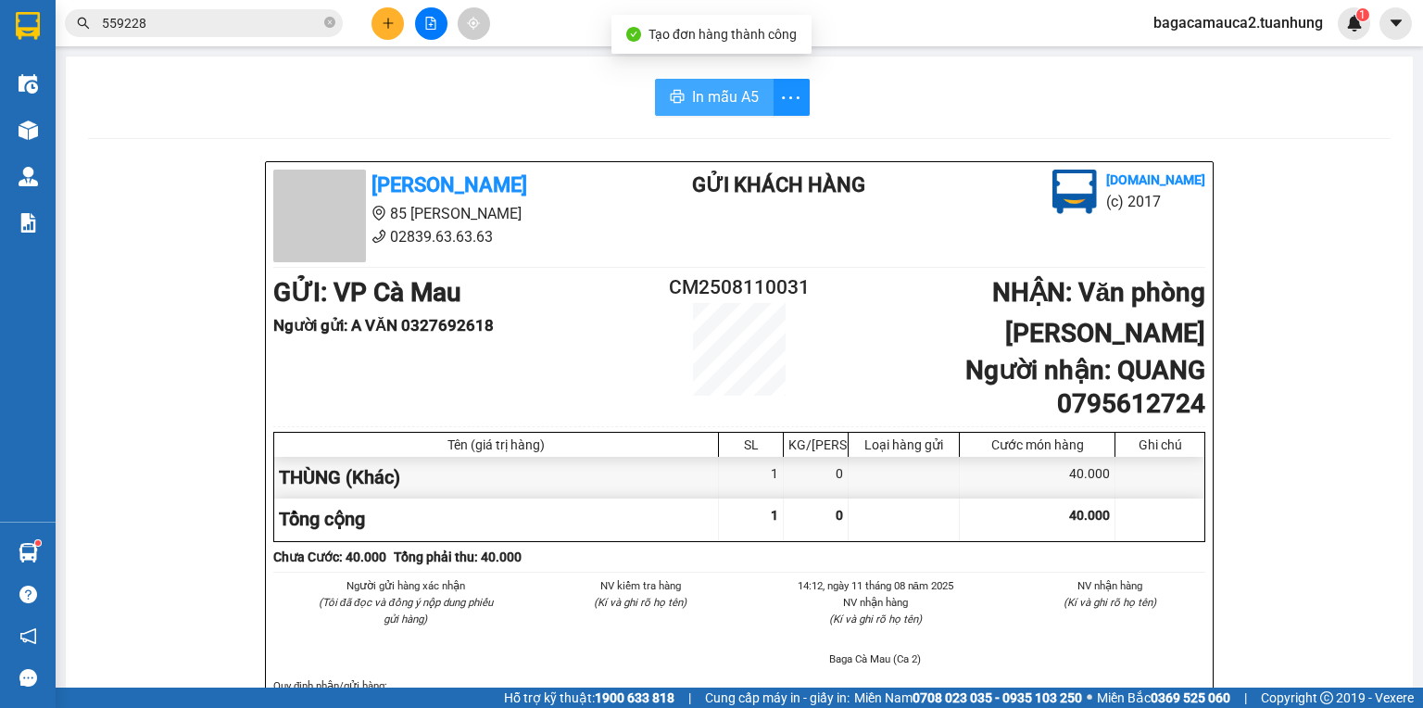
click at [727, 97] on span "In mẫu A5" at bounding box center [725, 96] width 67 height 23
